Goal: Information Seeking & Learning: Learn about a topic

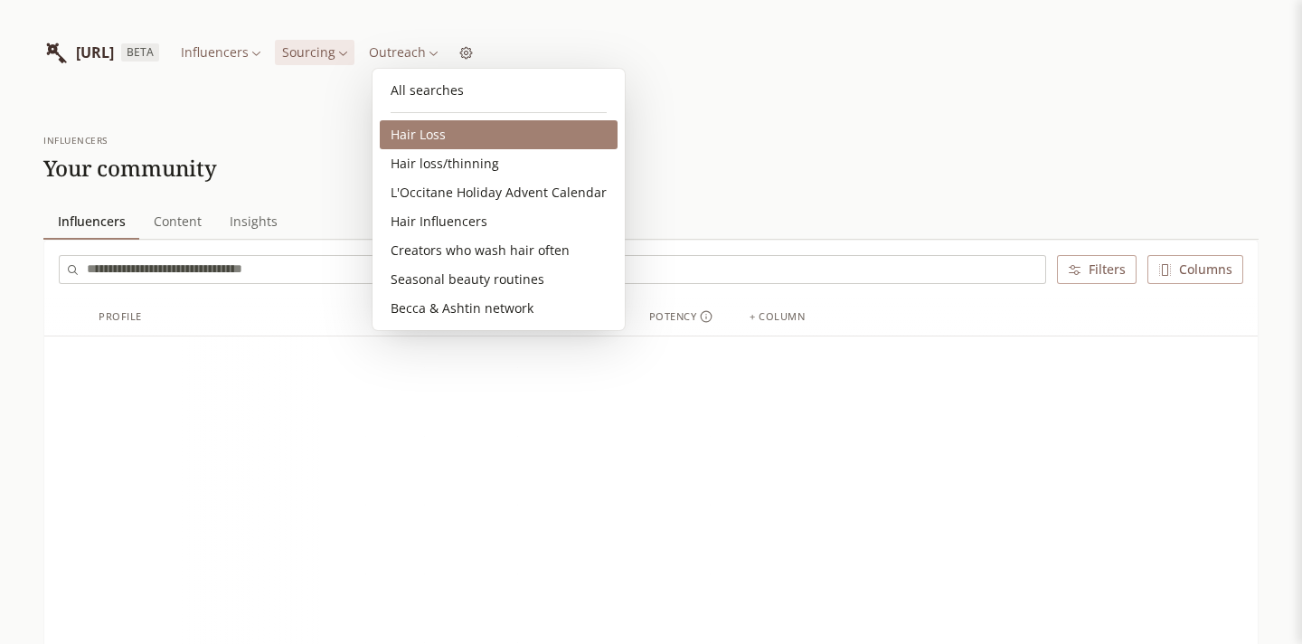
click at [437, 131] on link "Hair Loss" at bounding box center [499, 134] width 238 height 29
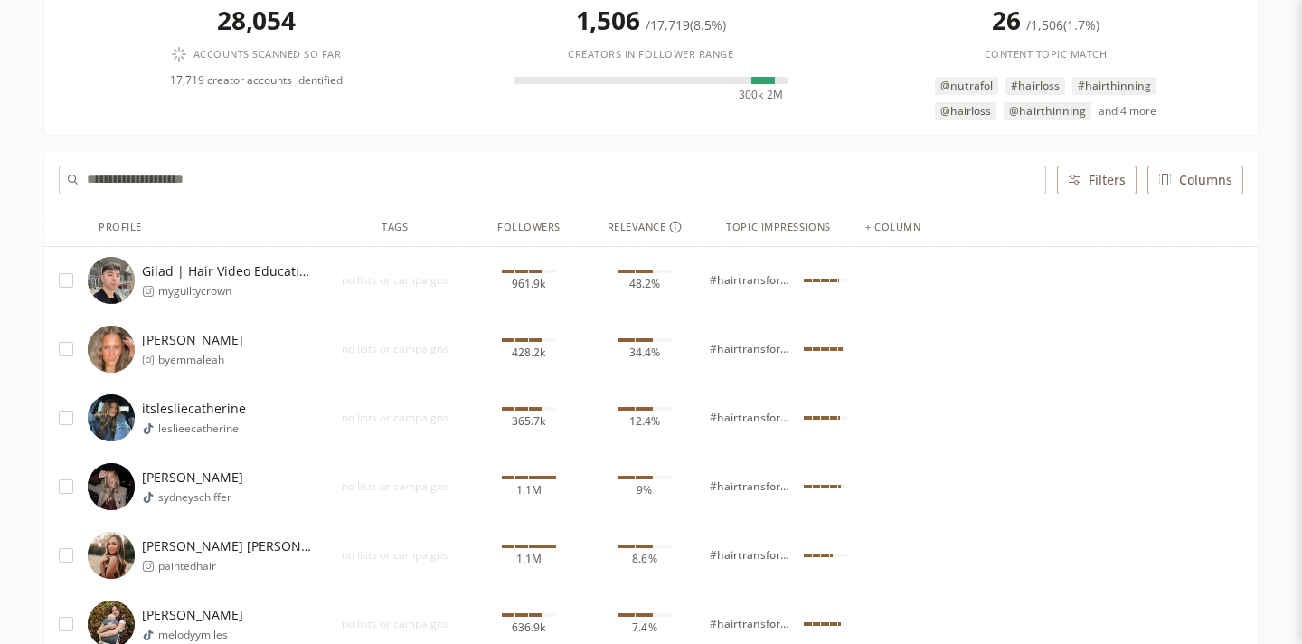
scroll to position [249, 0]
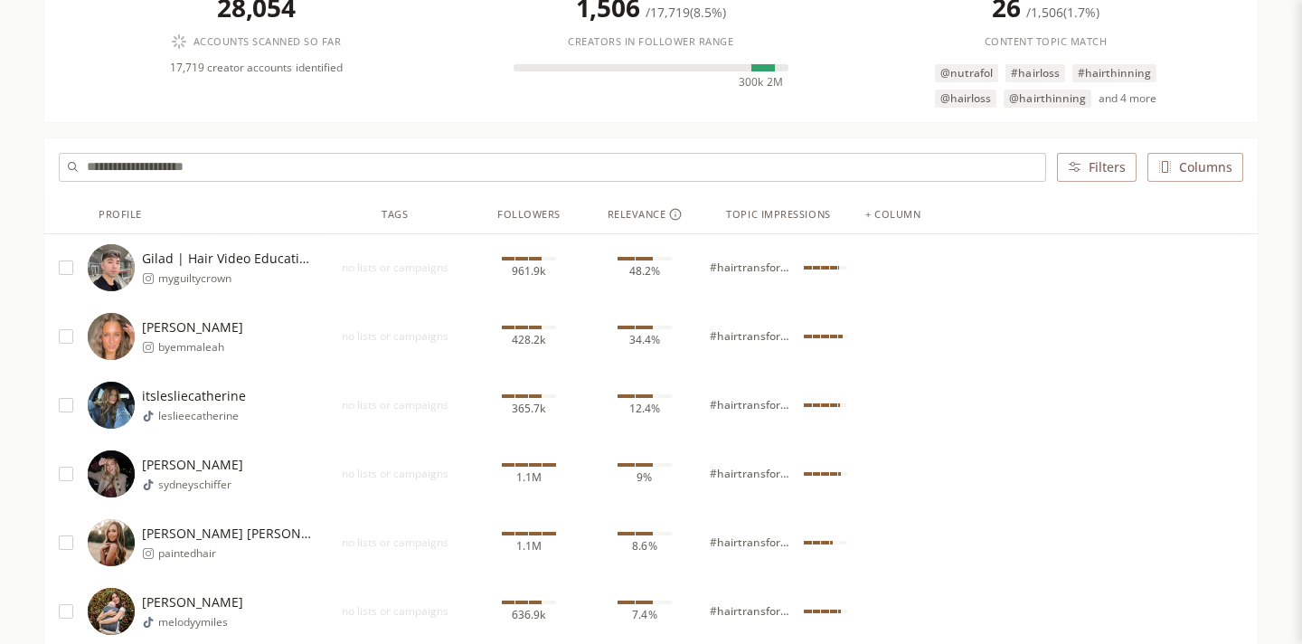
click at [235, 266] on span "Gilad | Hair Video Education" at bounding box center [227, 258] width 170 height 18
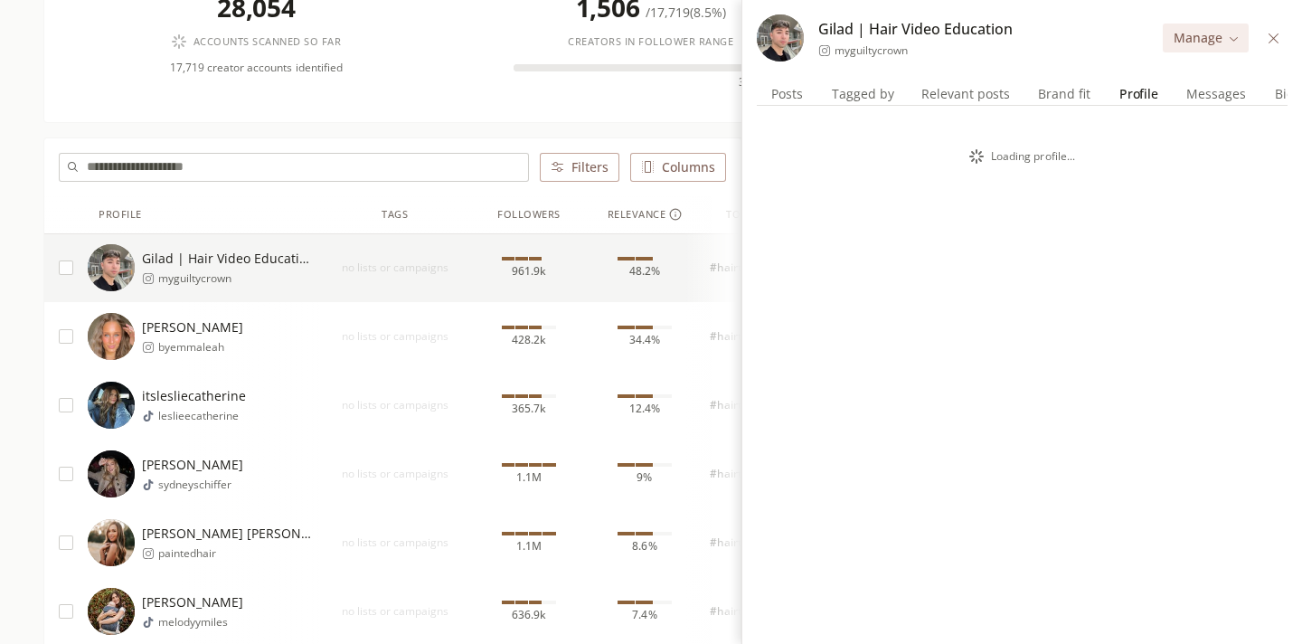
click at [1138, 92] on span "Profile" at bounding box center [1138, 93] width 53 height 25
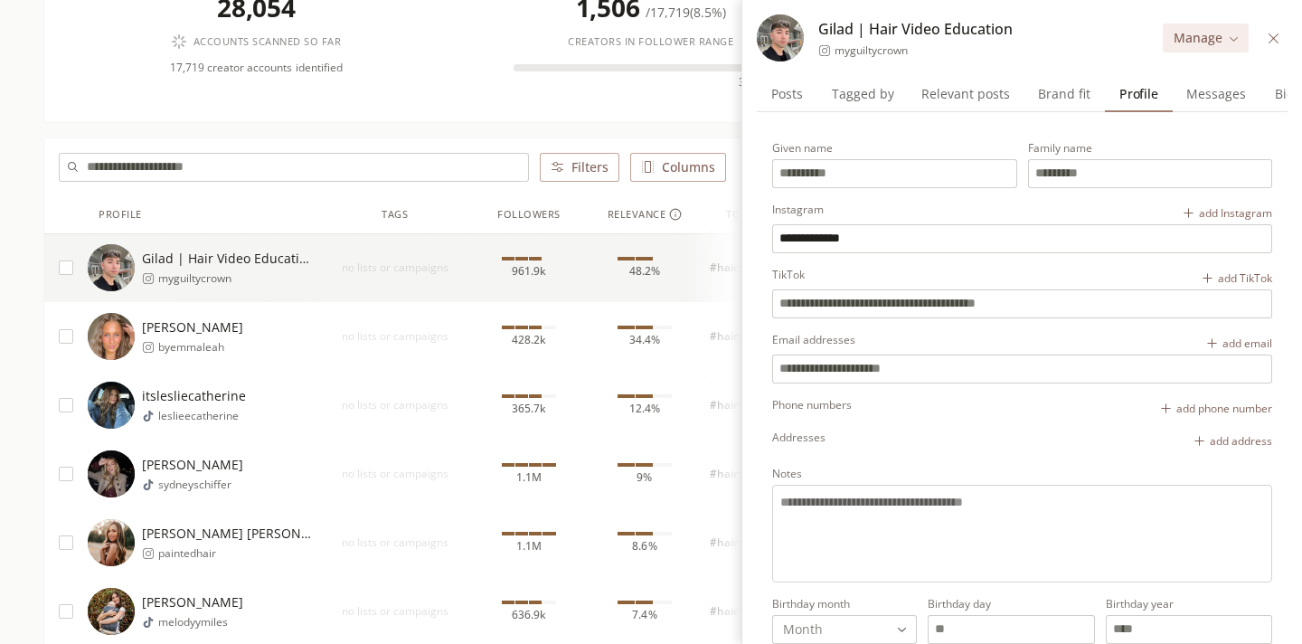
click at [1274, 32] on icon at bounding box center [1273, 39] width 14 height 14
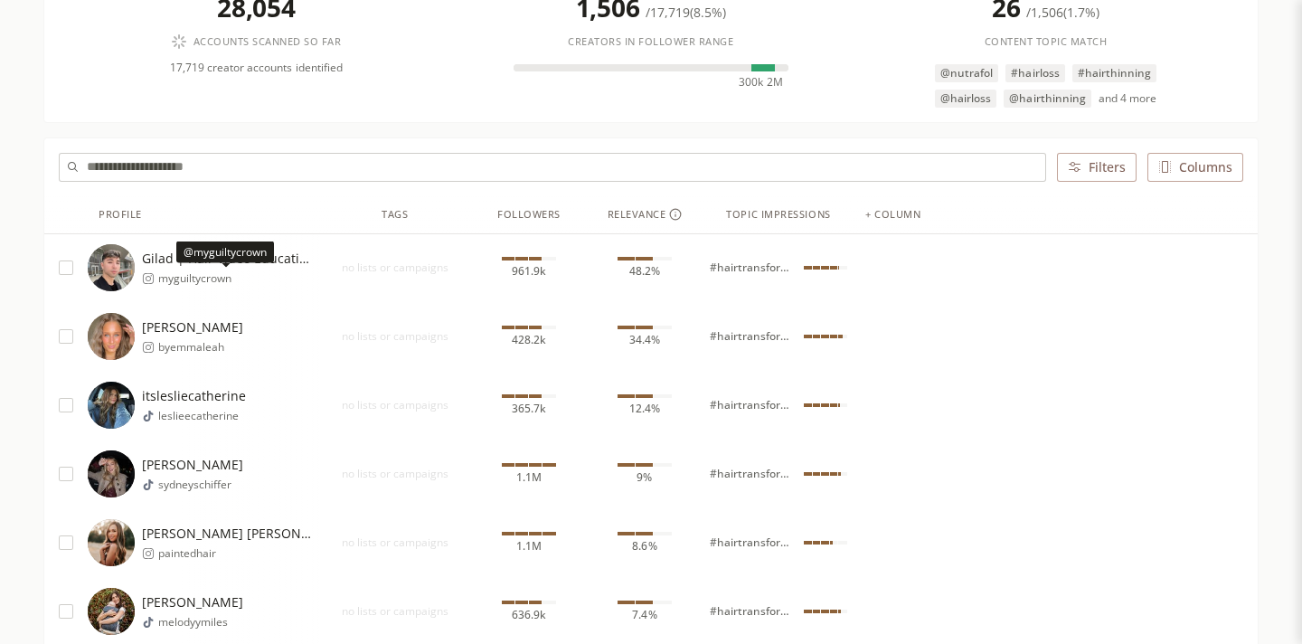
click at [186, 279] on span "myguiltycrown" at bounding box center [235, 278] width 154 height 14
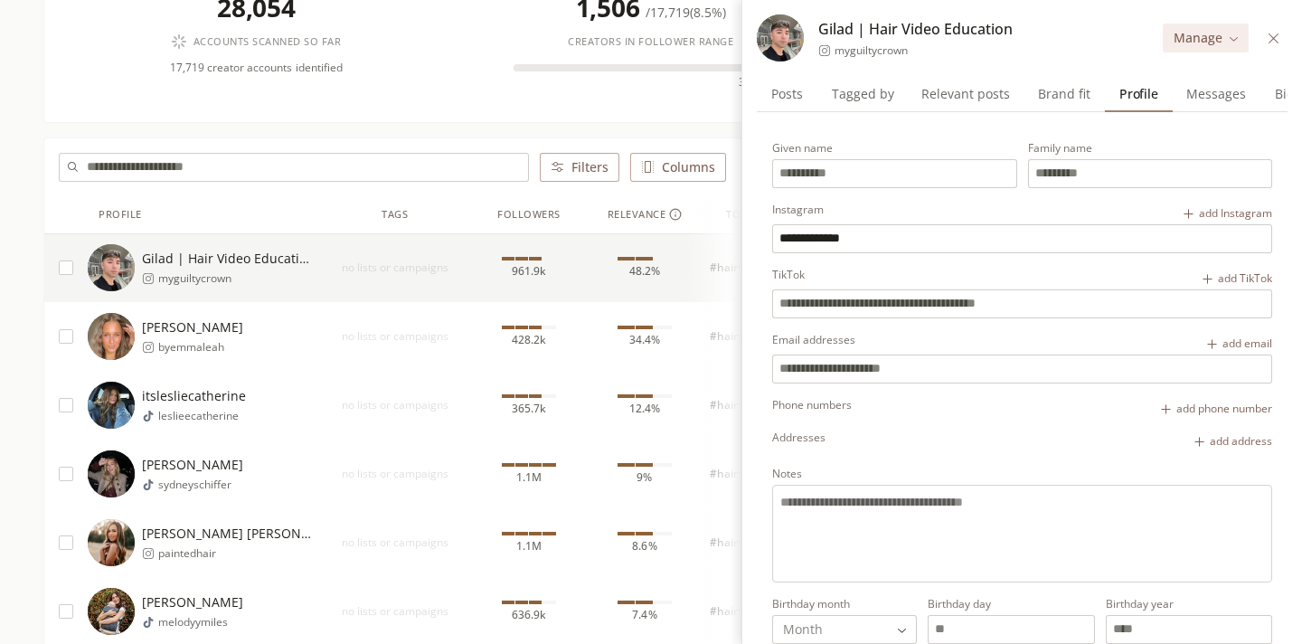
click at [853, 47] on span "myguiltycrown" at bounding box center [870, 50] width 73 height 14
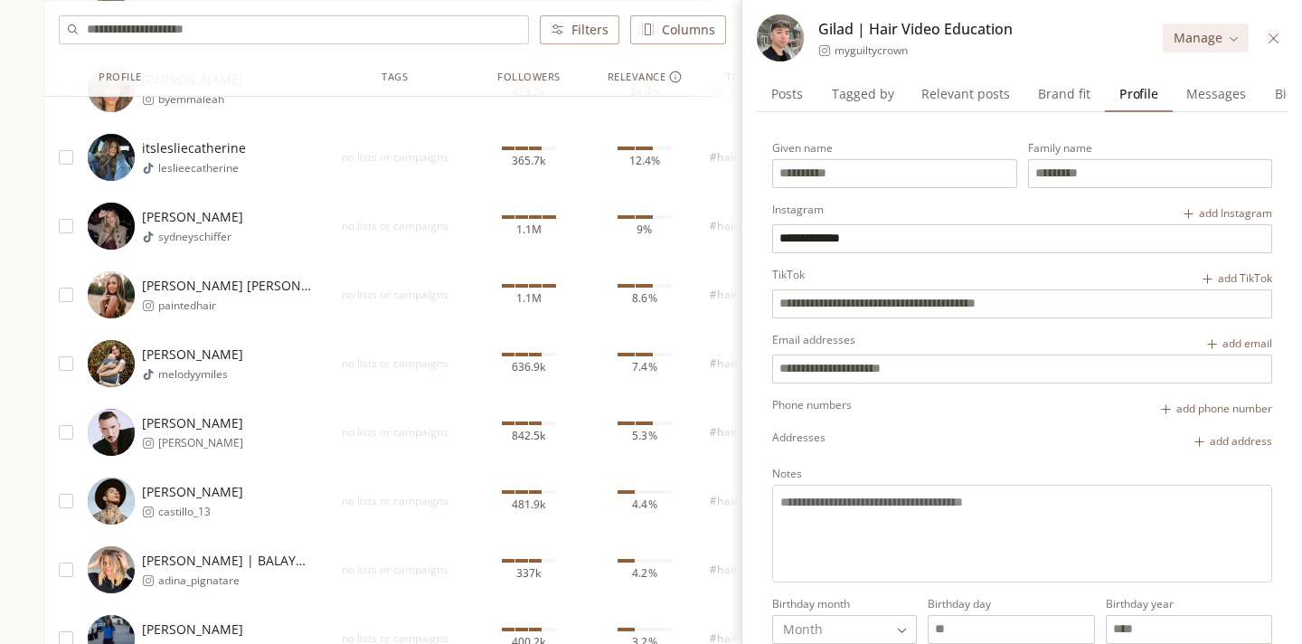
scroll to position [512, 0]
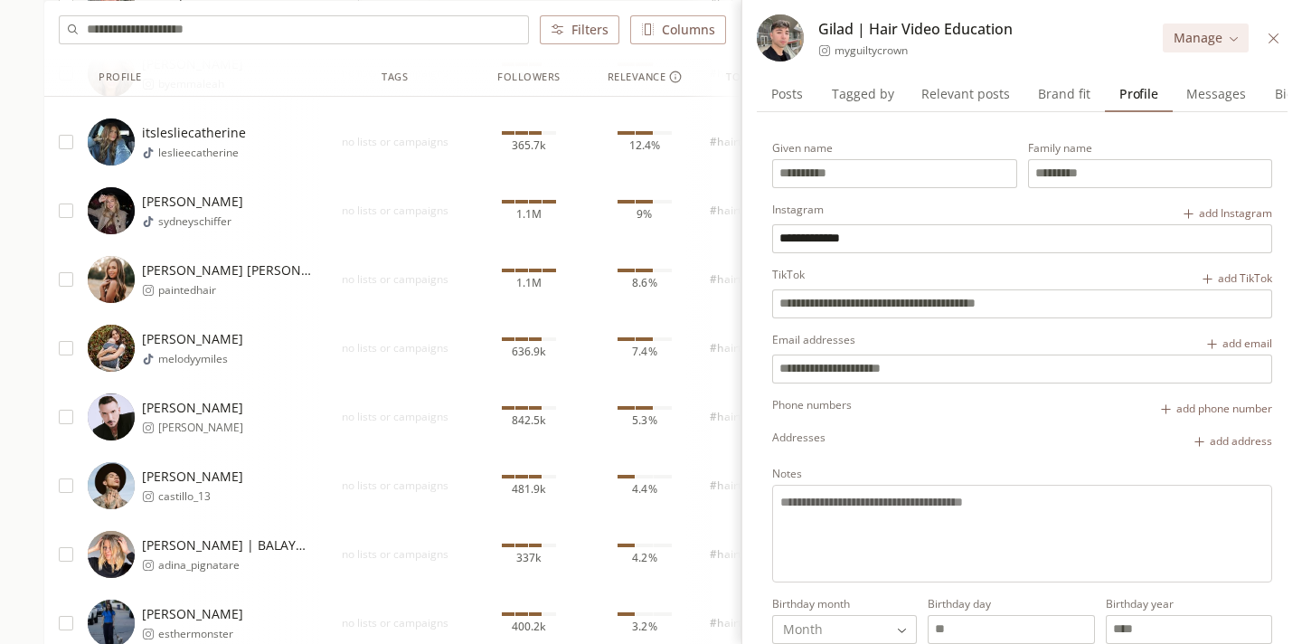
click at [165, 404] on span "[PERSON_NAME]" at bounding box center [192, 408] width 101 height 18
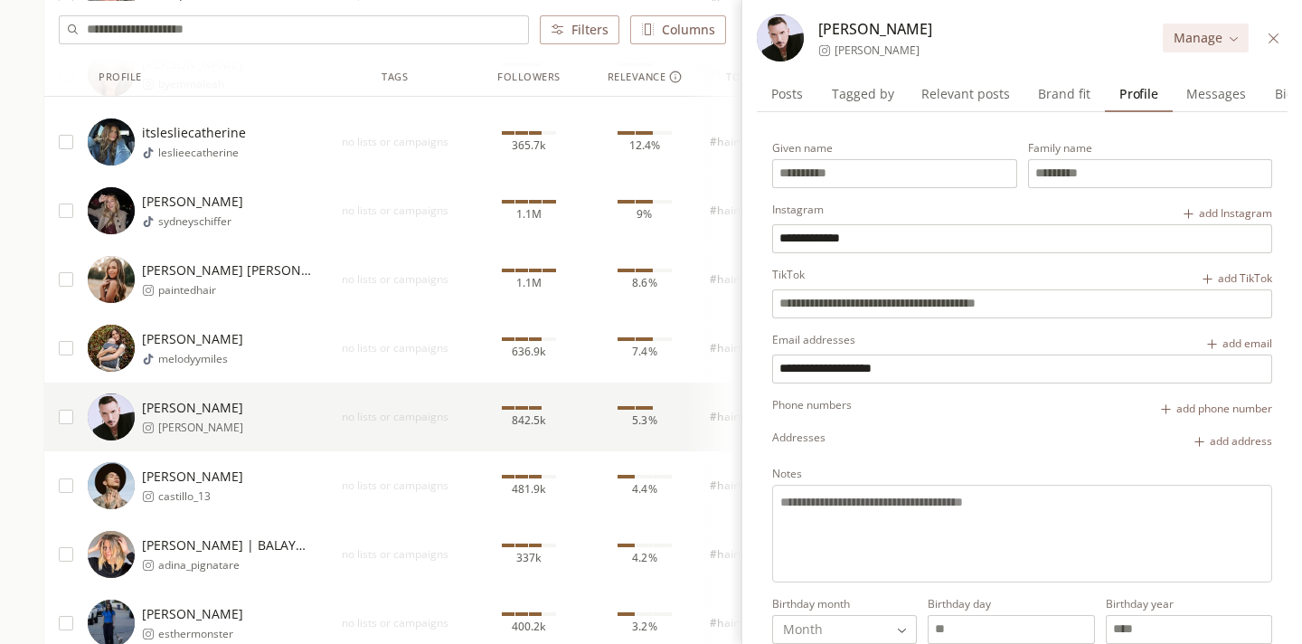
click at [839, 50] on span "[PERSON_NAME]" at bounding box center [876, 50] width 85 height 14
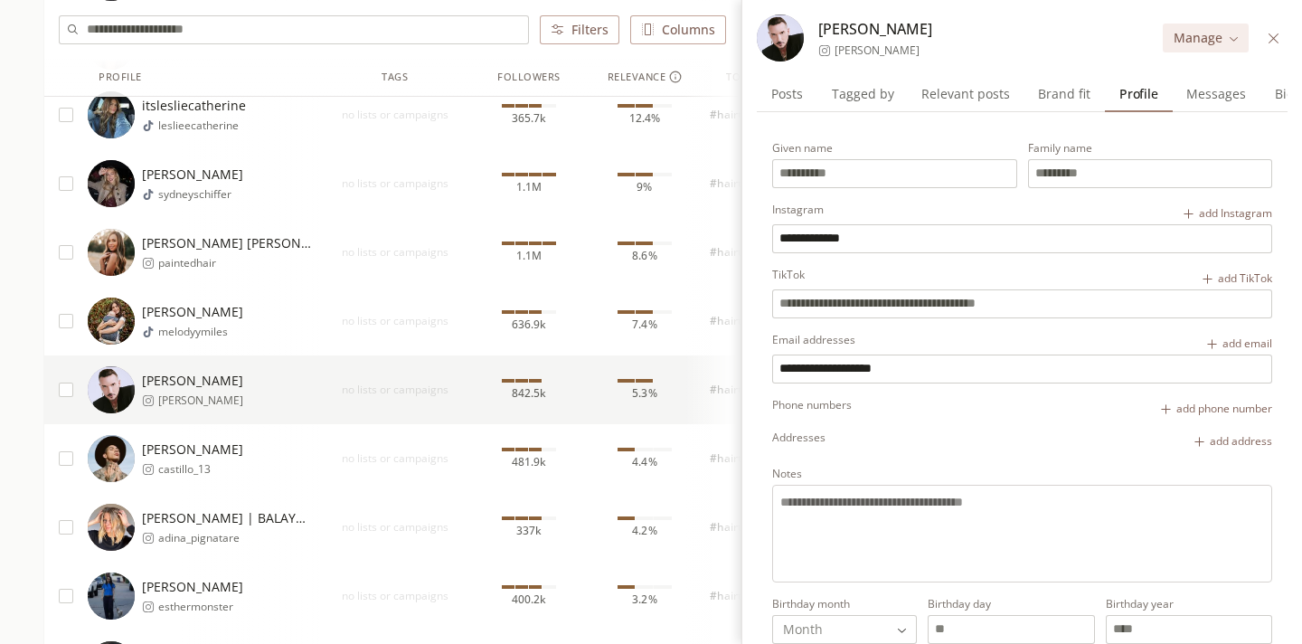
scroll to position [543, 0]
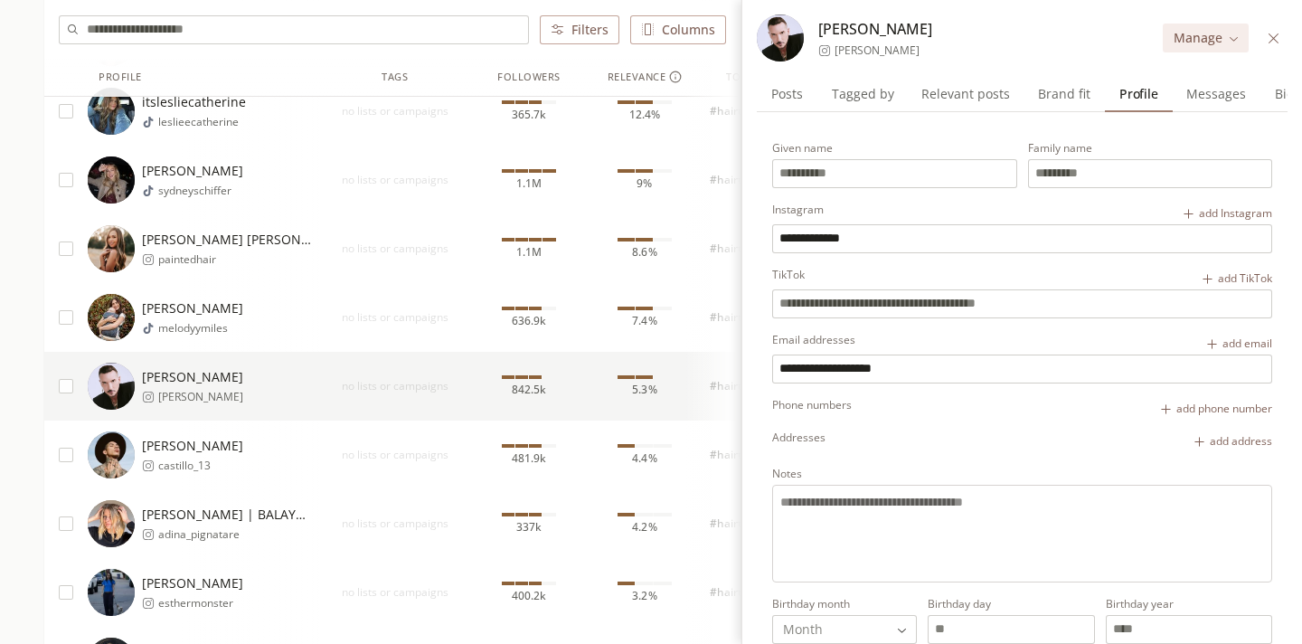
click at [172, 447] on span "[PERSON_NAME]" at bounding box center [192, 446] width 101 height 18
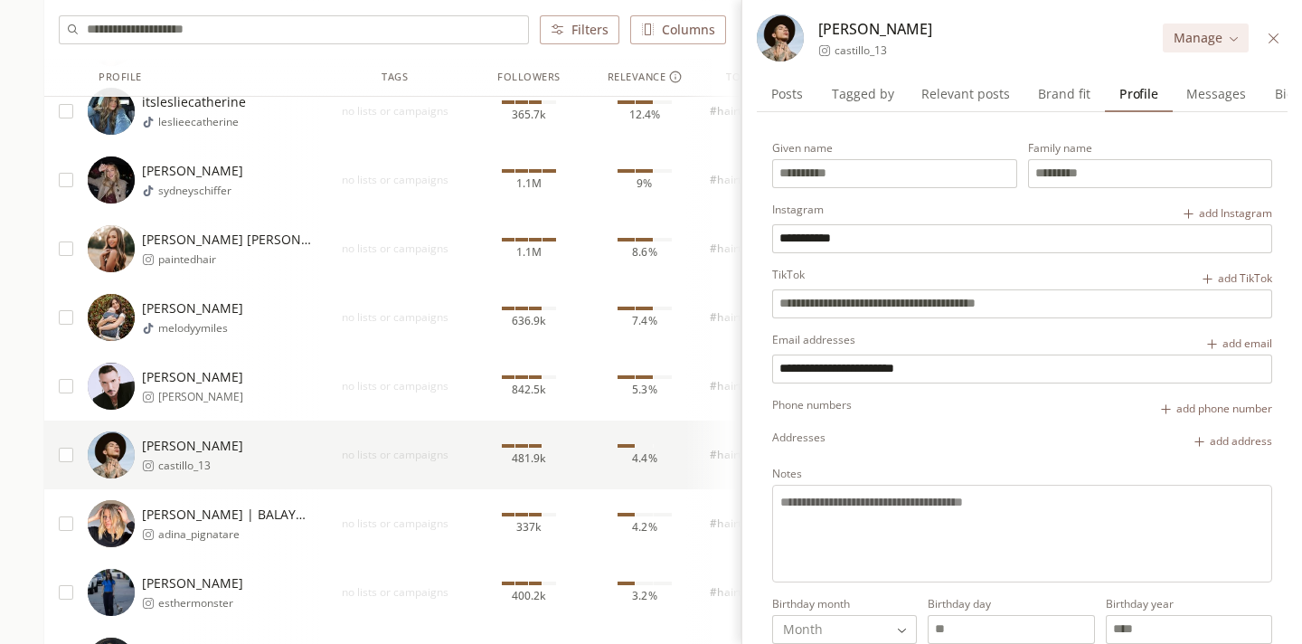
click at [841, 52] on span "castillo_13" at bounding box center [860, 50] width 52 height 14
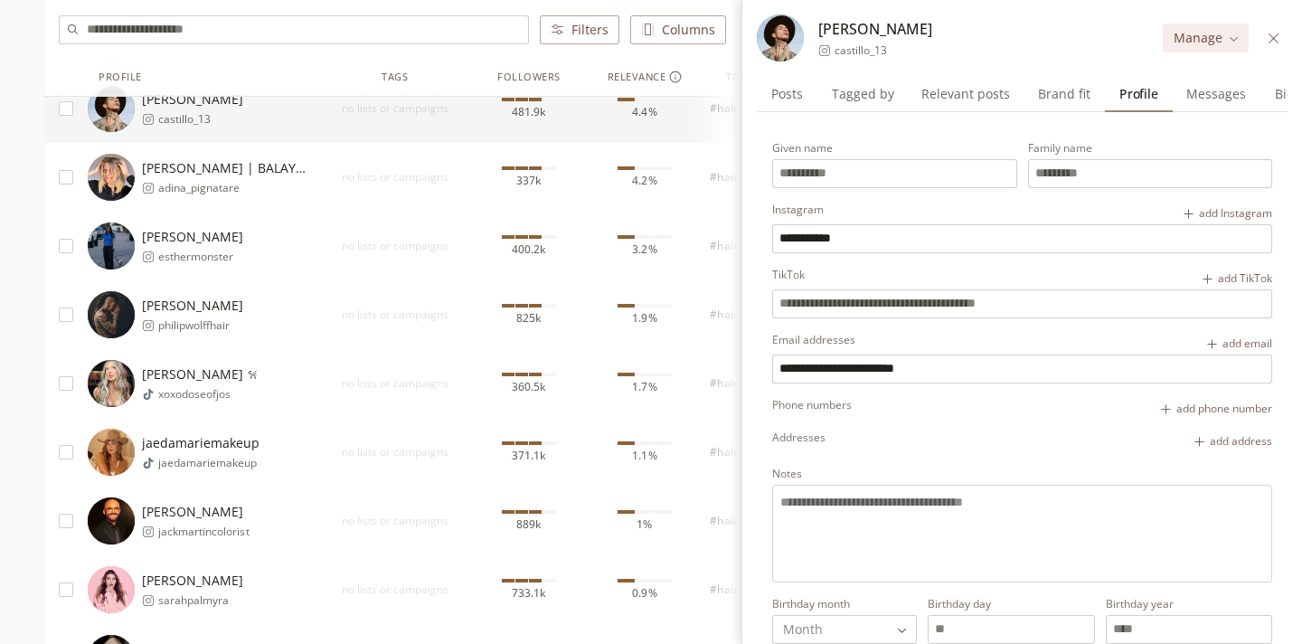
scroll to position [898, 0]
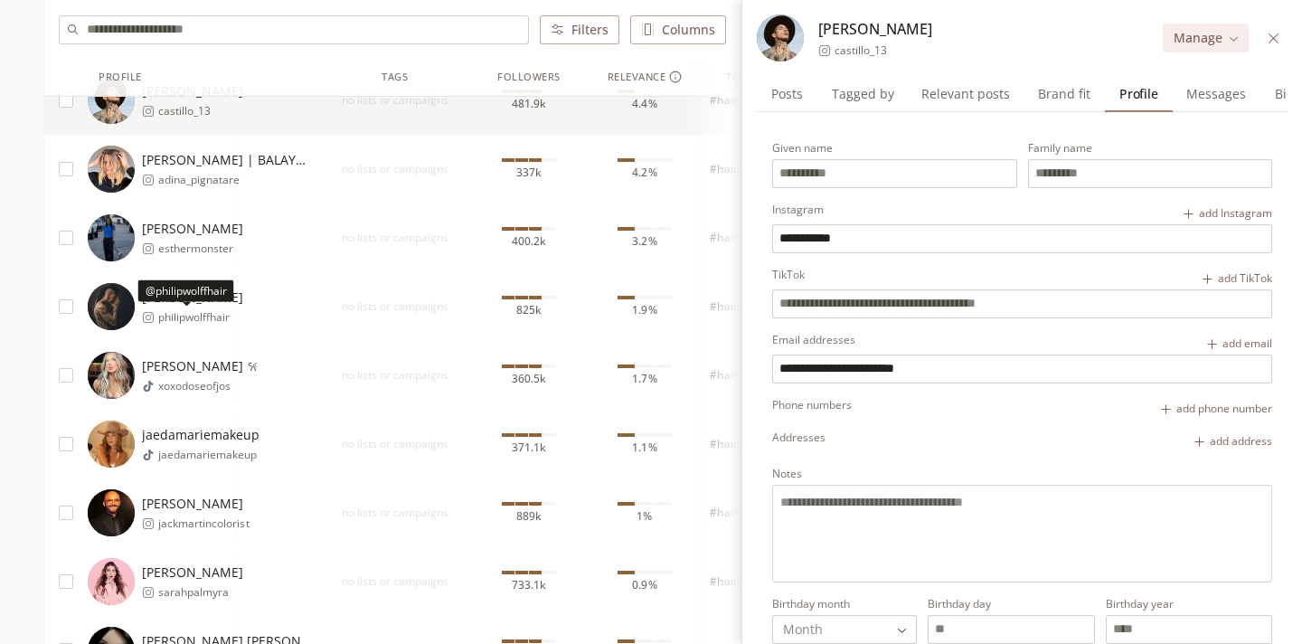
click at [174, 296] on p "@philipwolffhair" at bounding box center [186, 291] width 81 height 14
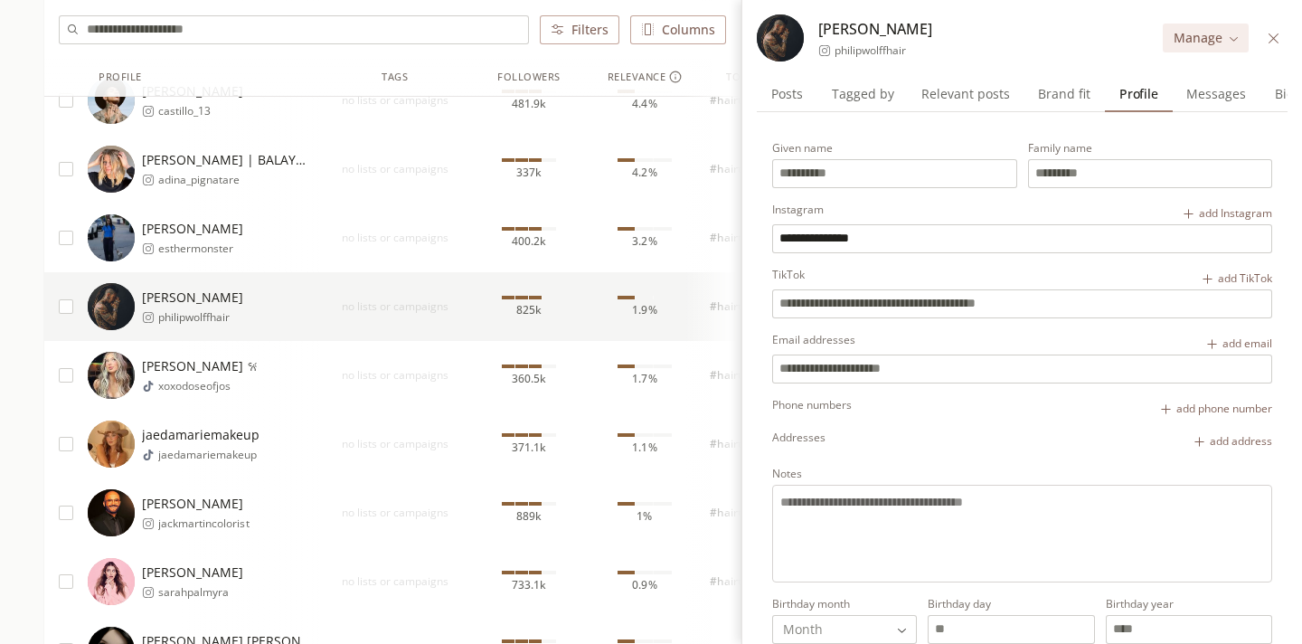
click at [880, 50] on span "philipwolffhair" at bounding box center [869, 50] width 71 height 14
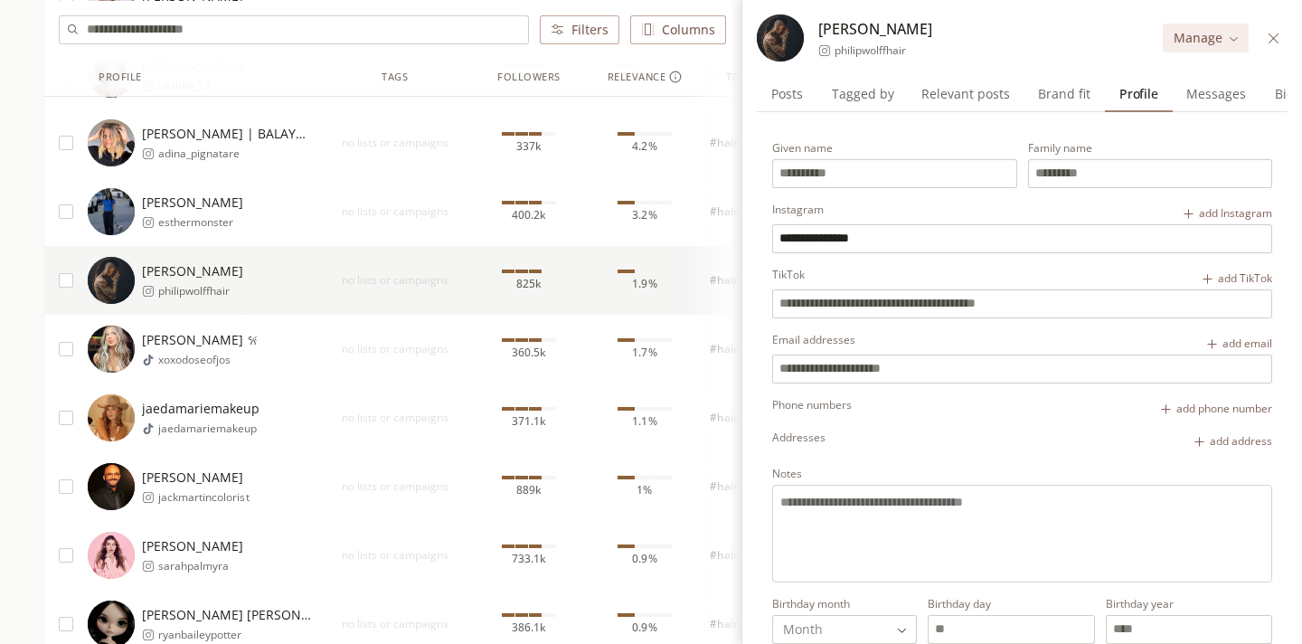
scroll to position [947, 0]
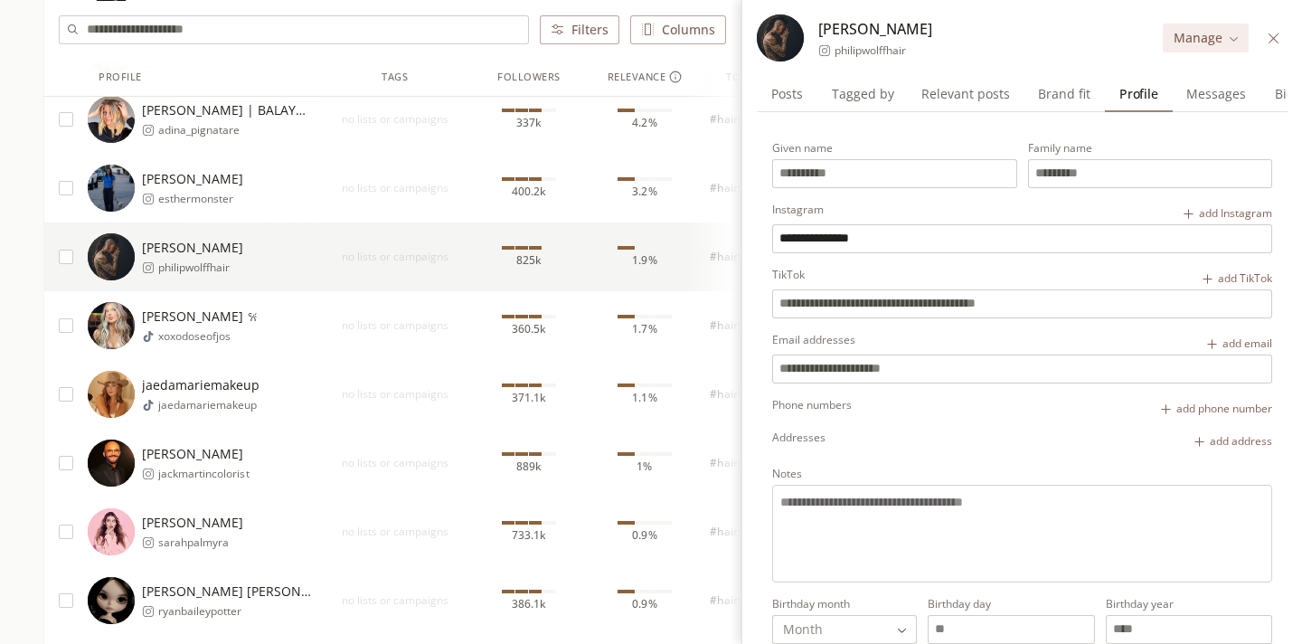
click at [175, 450] on span "[PERSON_NAME]" at bounding box center [196, 454] width 108 height 18
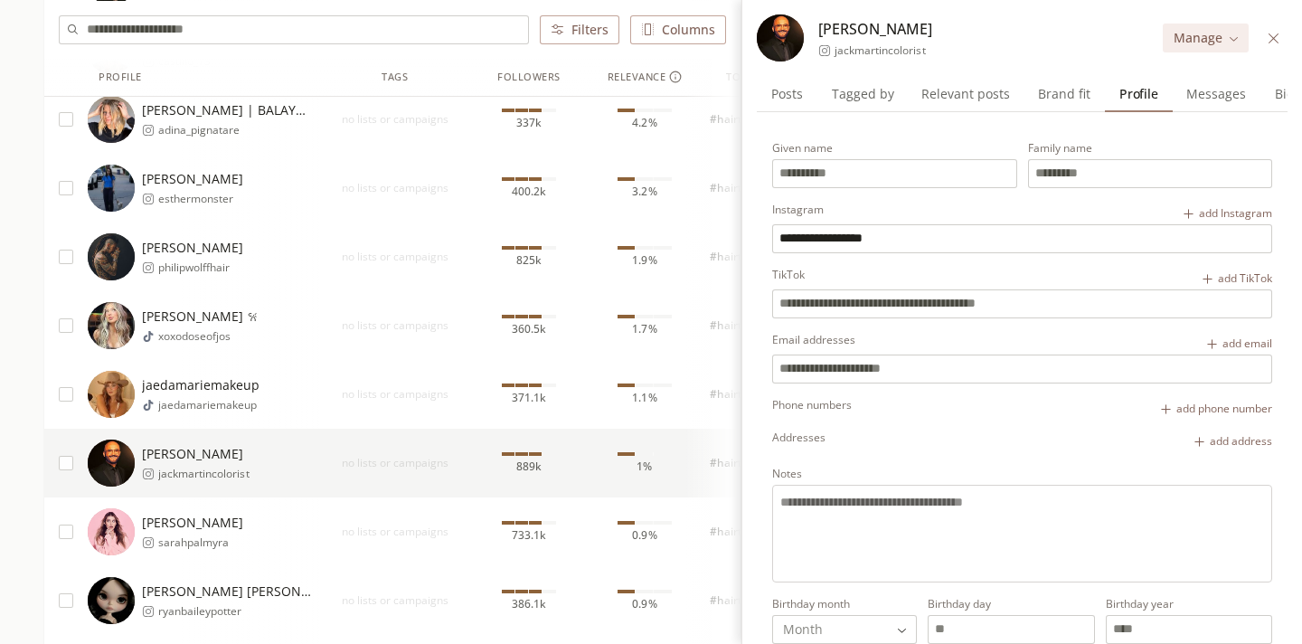
click at [879, 48] on span "jackmartincolorist" at bounding box center [879, 50] width 91 height 14
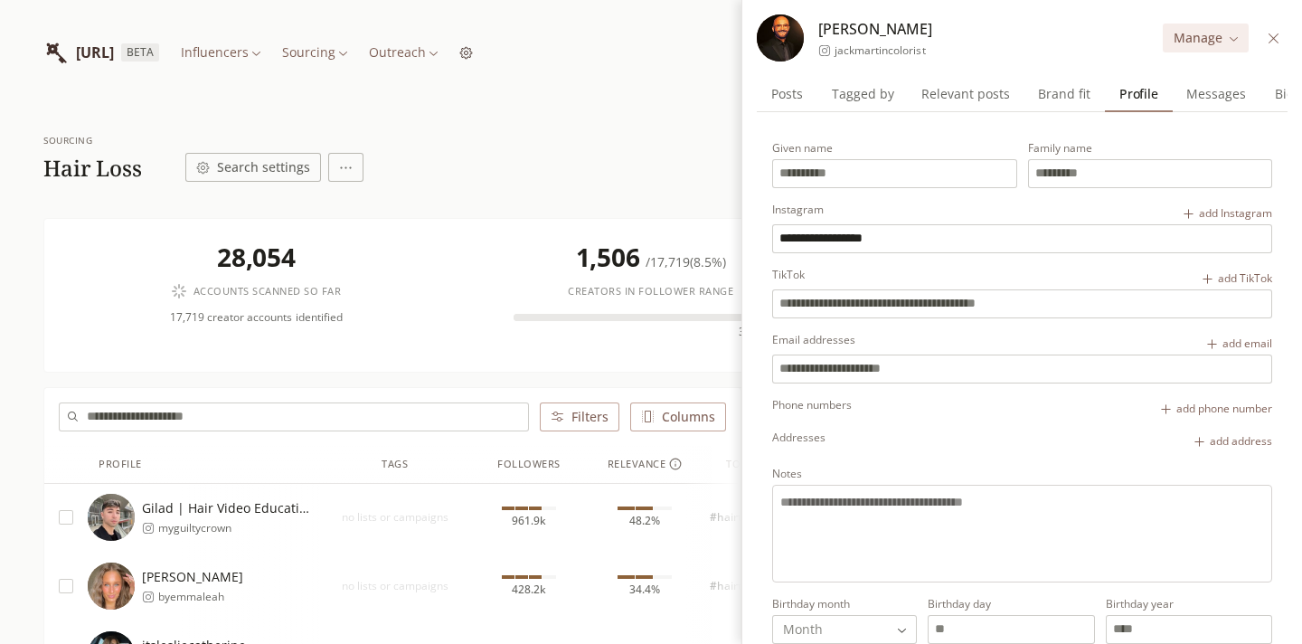
click at [1273, 37] on icon at bounding box center [1273, 38] width 10 height 10
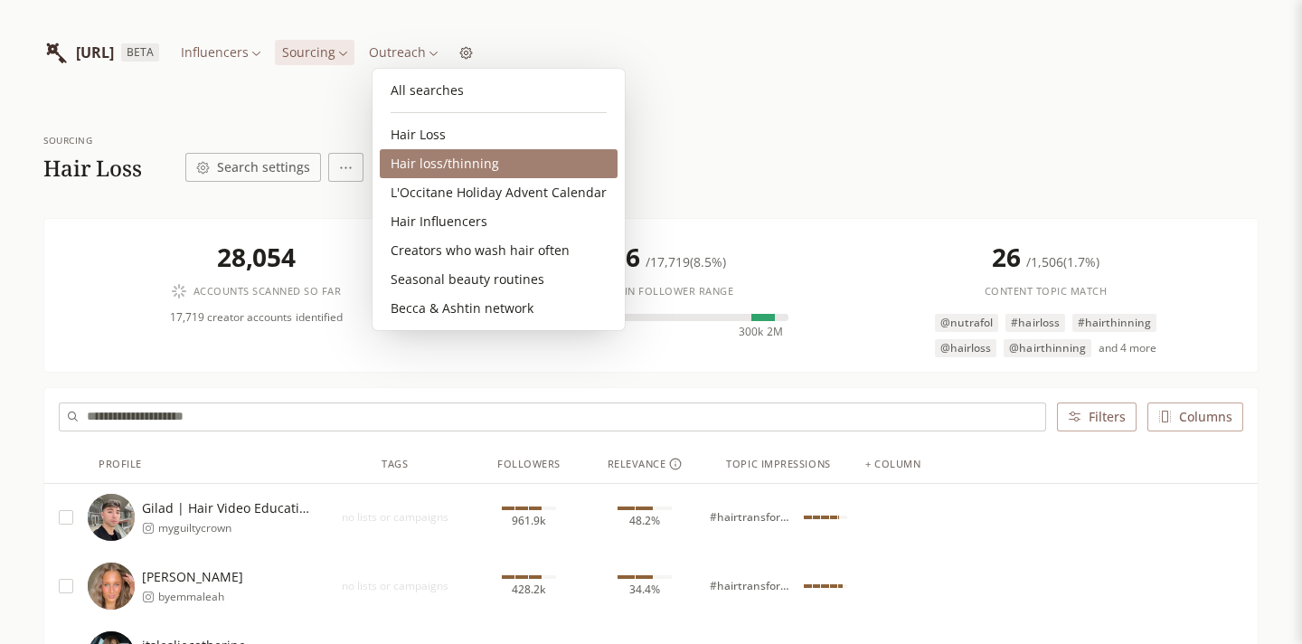
click at [435, 174] on link "Hair loss/thinning" at bounding box center [499, 163] width 238 height 29
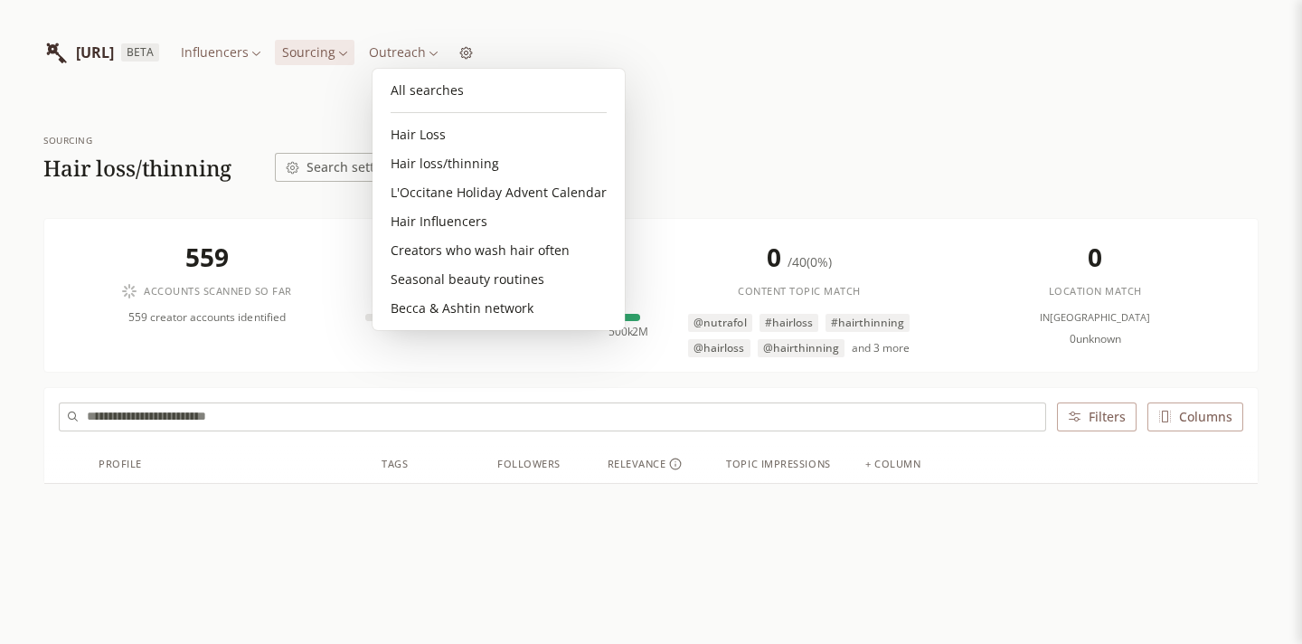
click at [425, 51] on html "[URL] BETA Influencers Sourcing Outreach Sourcing Hair loss/thinning Search set…" at bounding box center [651, 385] width 1302 height 771
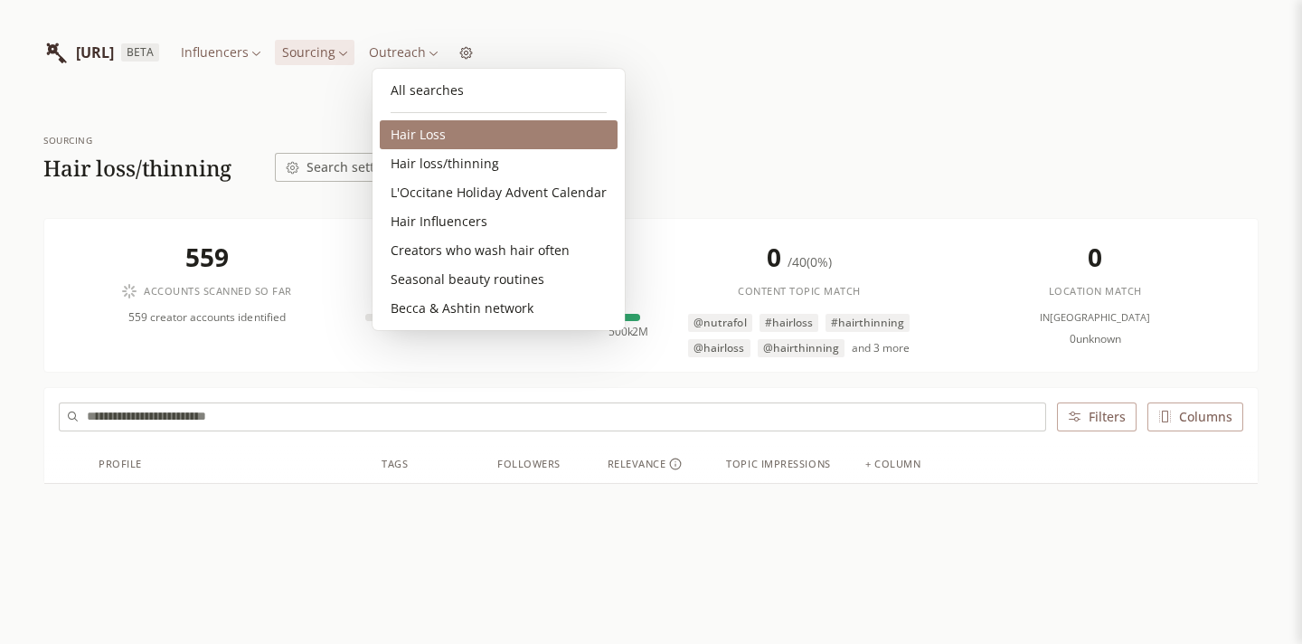
click at [435, 124] on link "Hair Loss" at bounding box center [499, 134] width 238 height 29
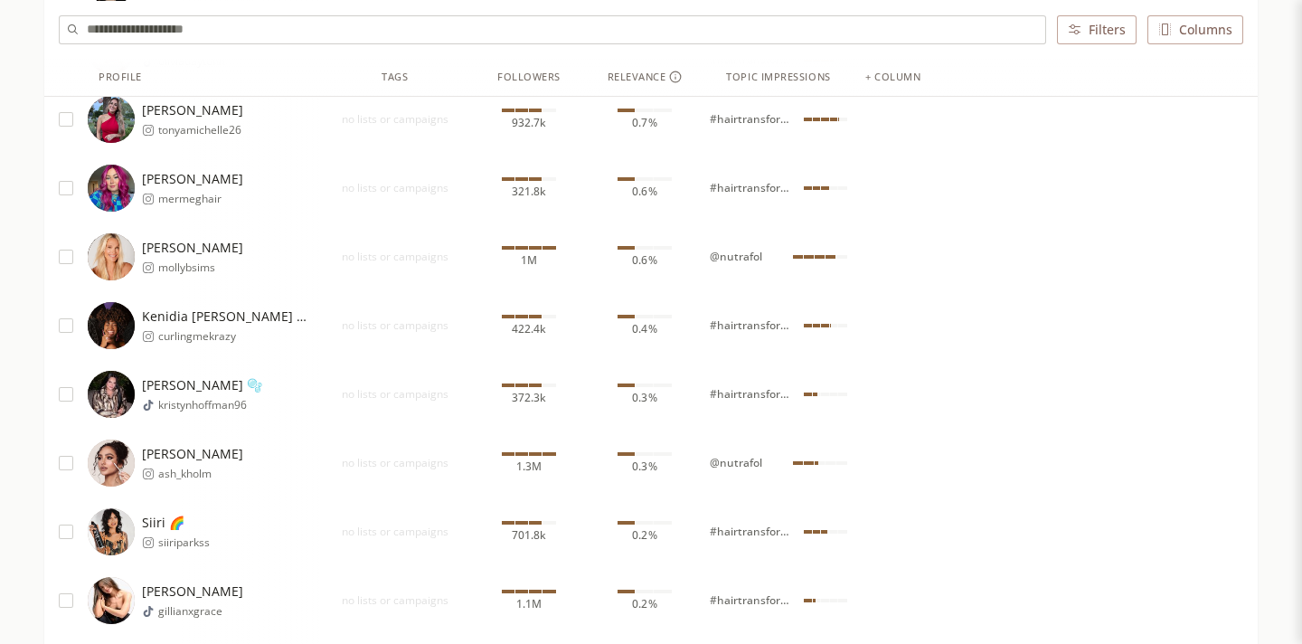
click at [318, 462] on div "[PERSON_NAME] ash_kholm" at bounding box center [203, 462] width 231 height 47
